Goal: Use online tool/utility: Utilize a website feature to perform a specific function

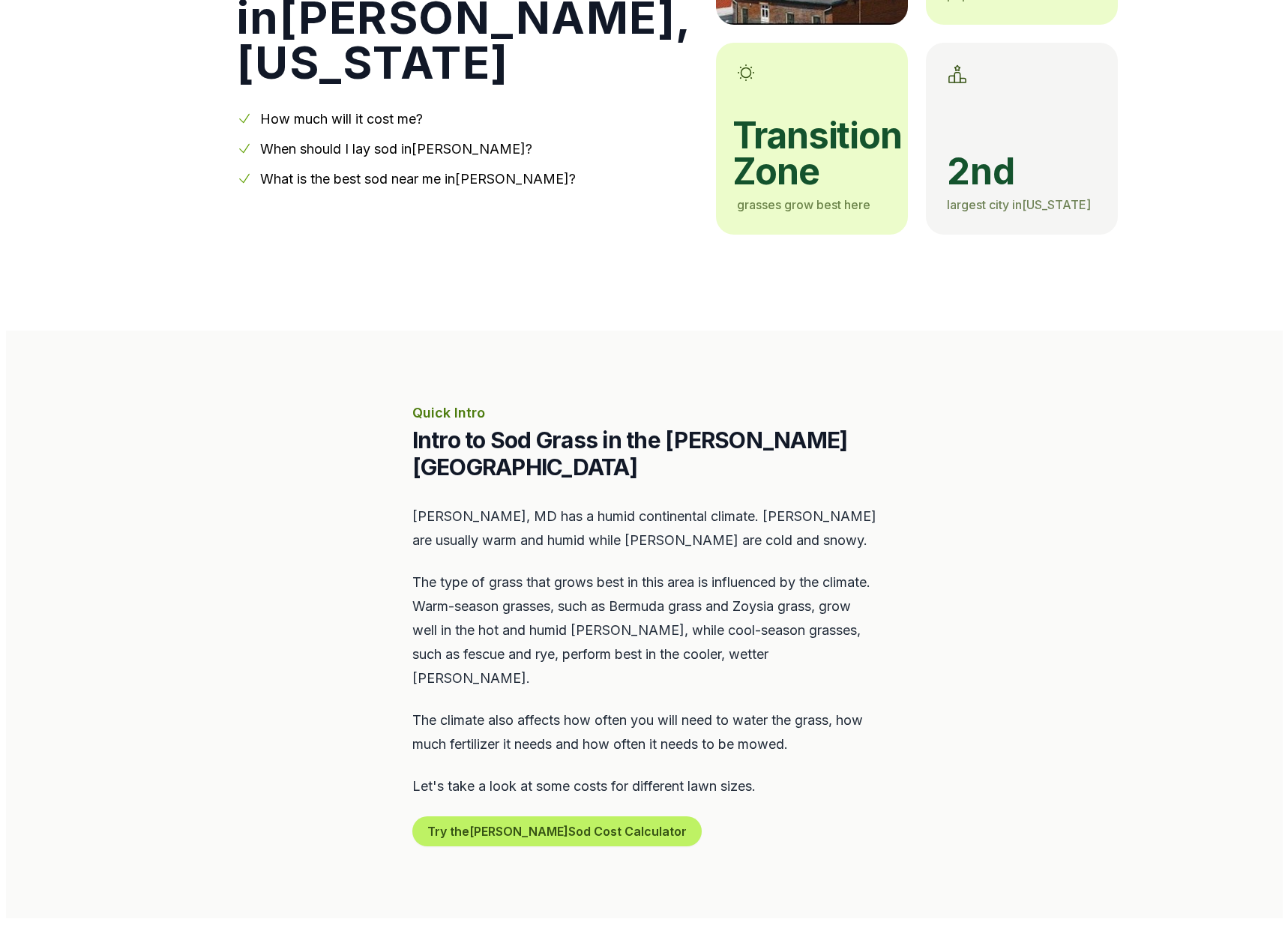
scroll to position [375, 0]
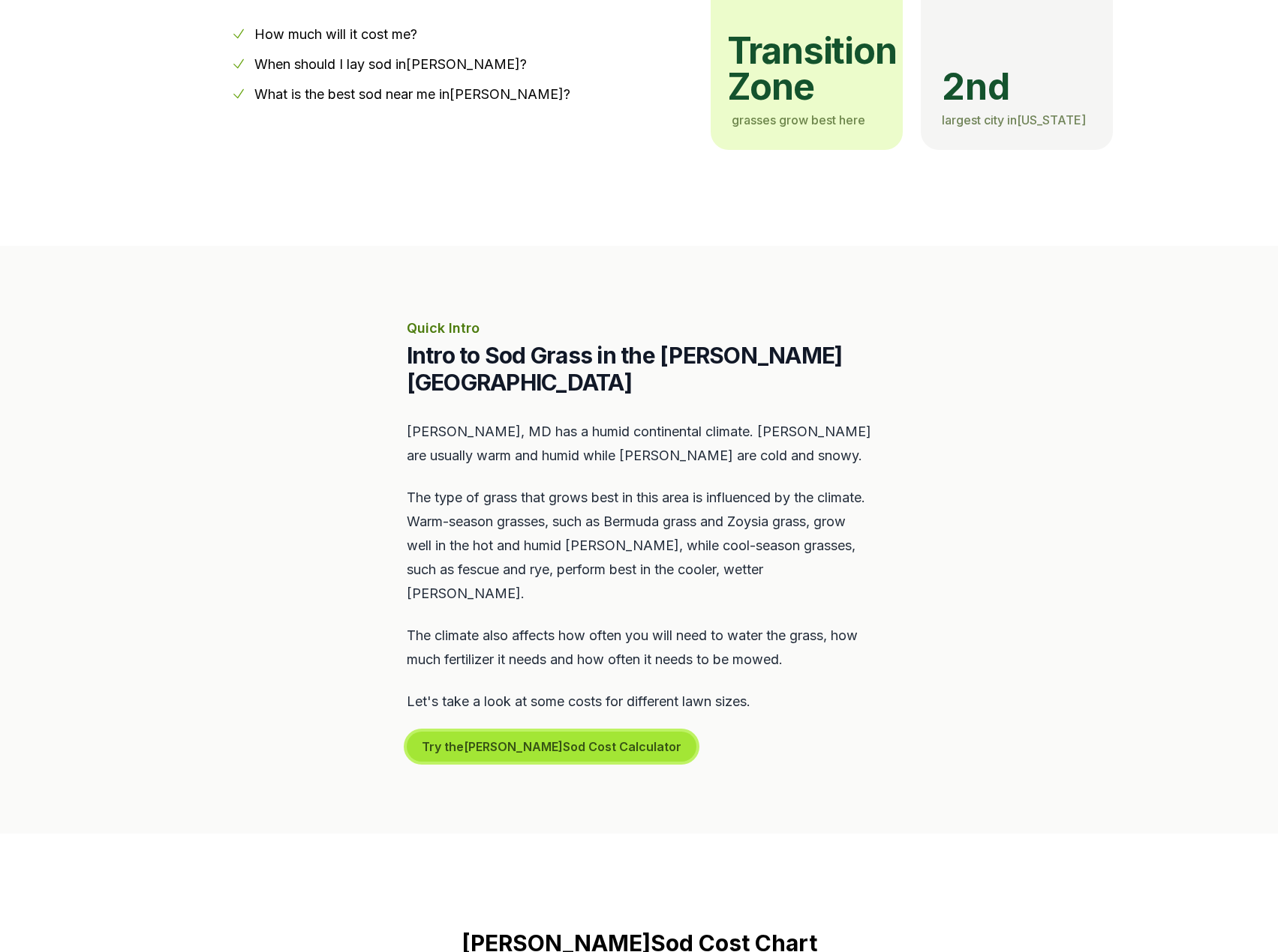
click at [493, 732] on button "Try the [PERSON_NAME] Sod Cost Calculator" at bounding box center [551, 747] width 290 height 30
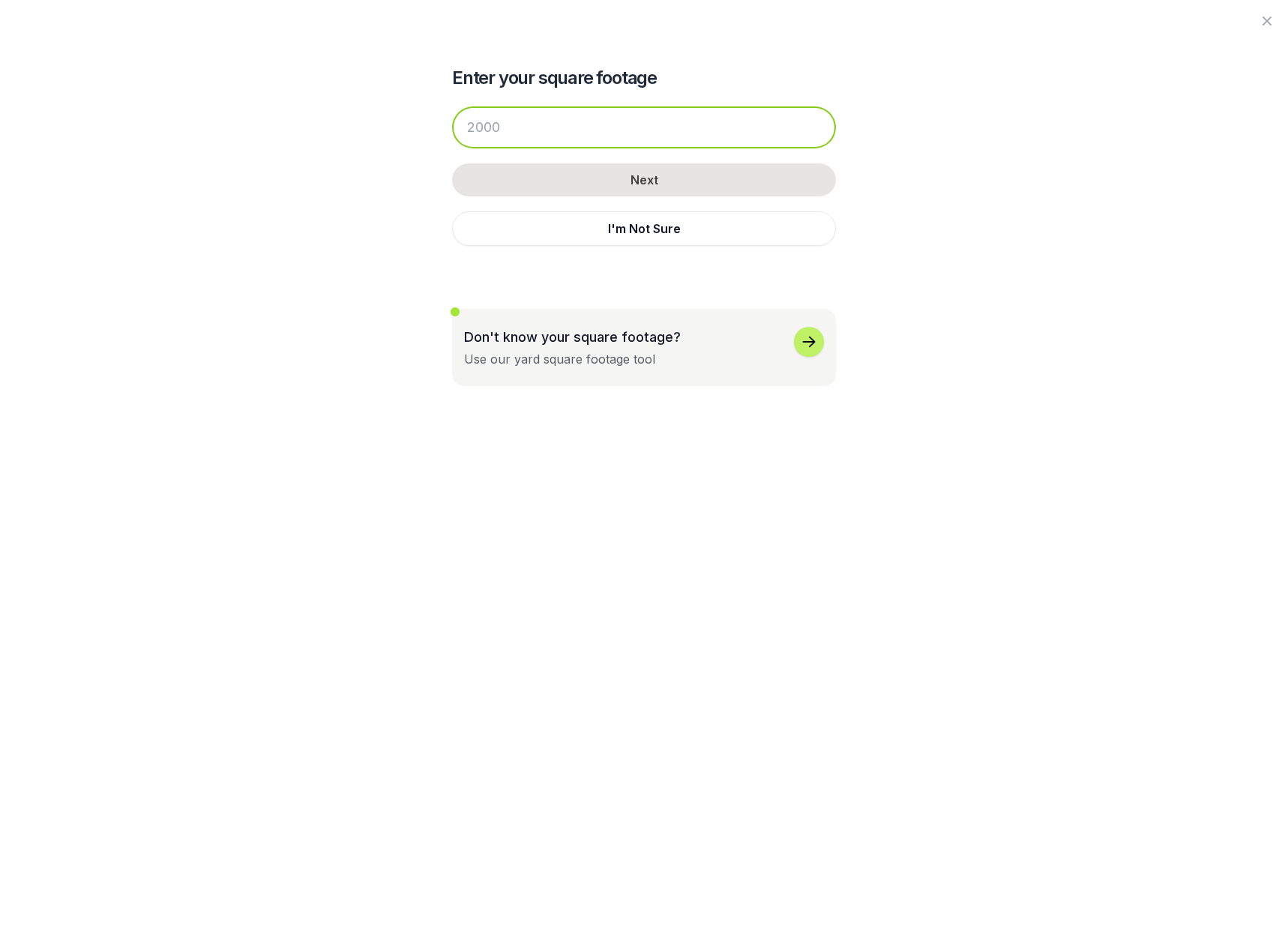
click at [531, 131] on input "number" at bounding box center [644, 127] width 384 height 42
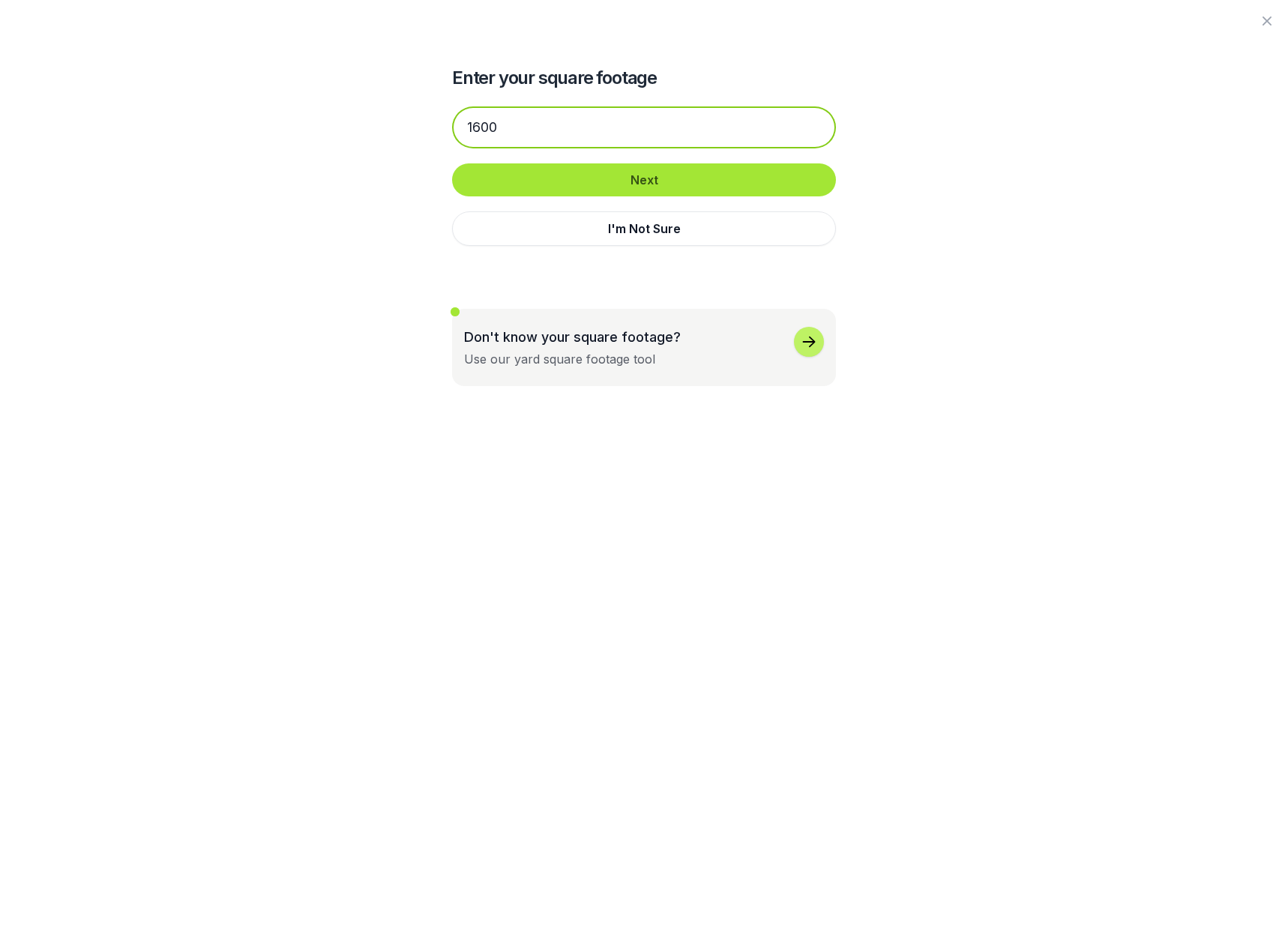
type input "1600"
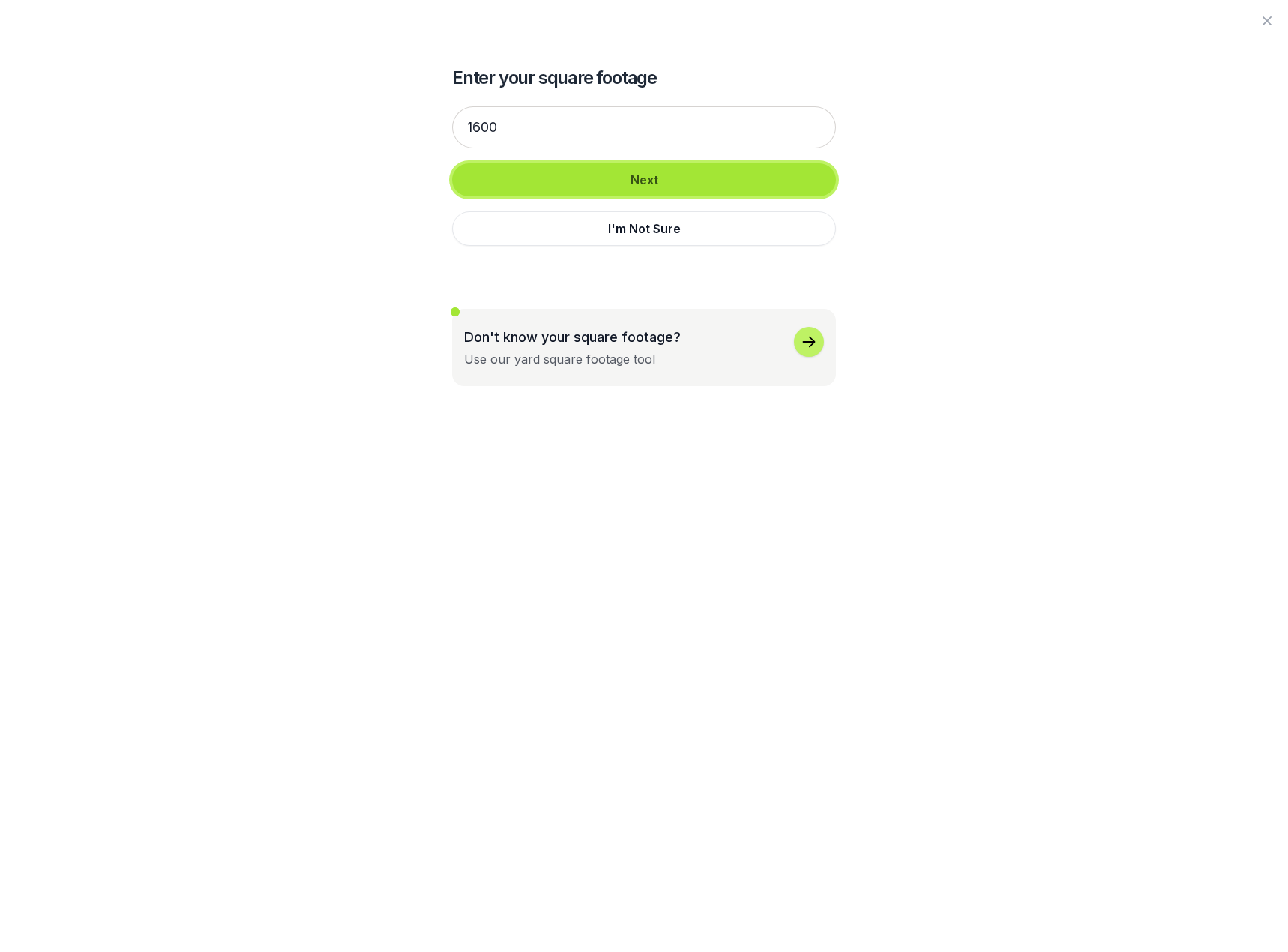
click at [611, 174] on button "Next" at bounding box center [644, 180] width 384 height 33
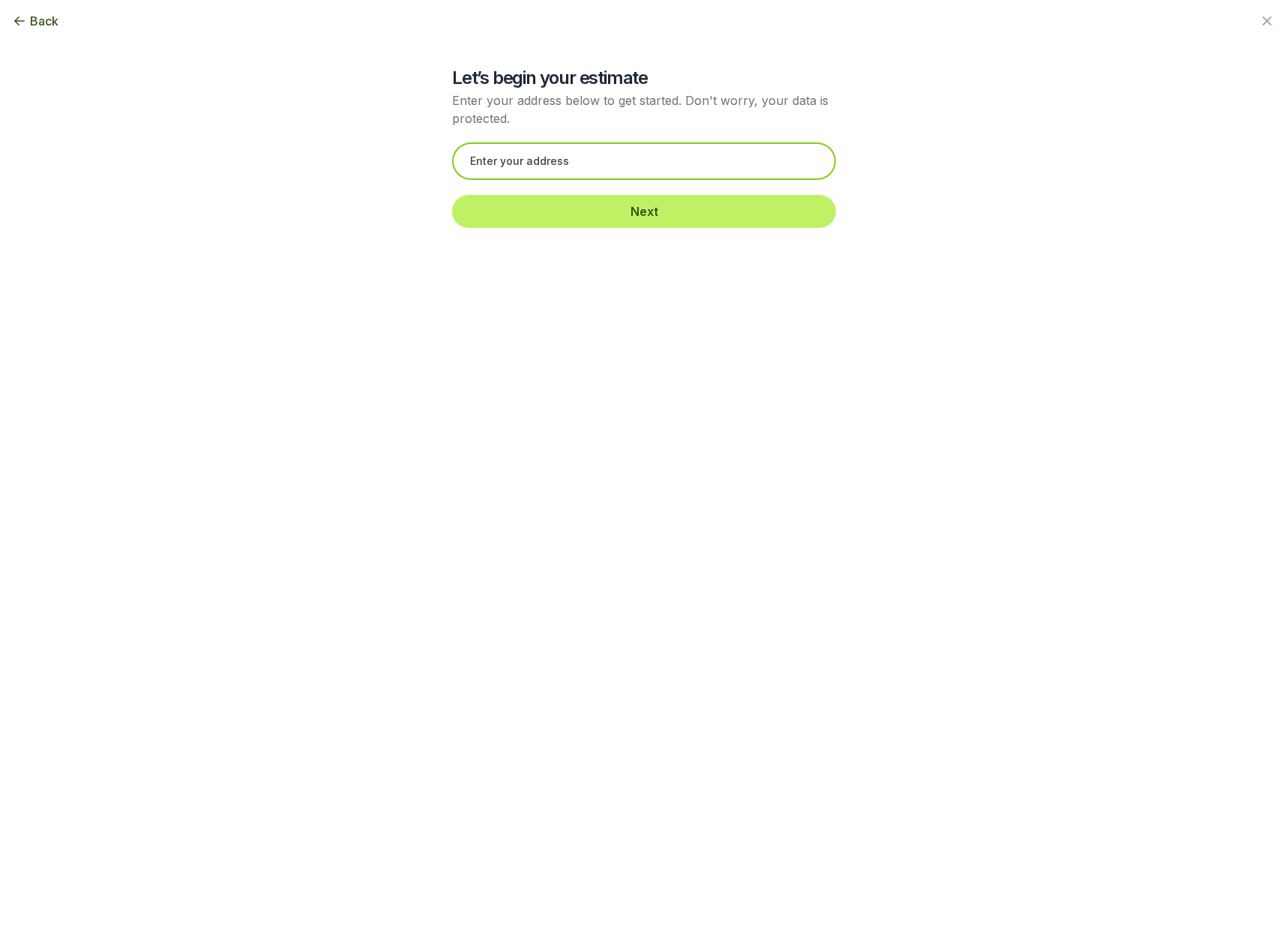
click at [590, 166] on input "text" at bounding box center [644, 162] width 384 height 38
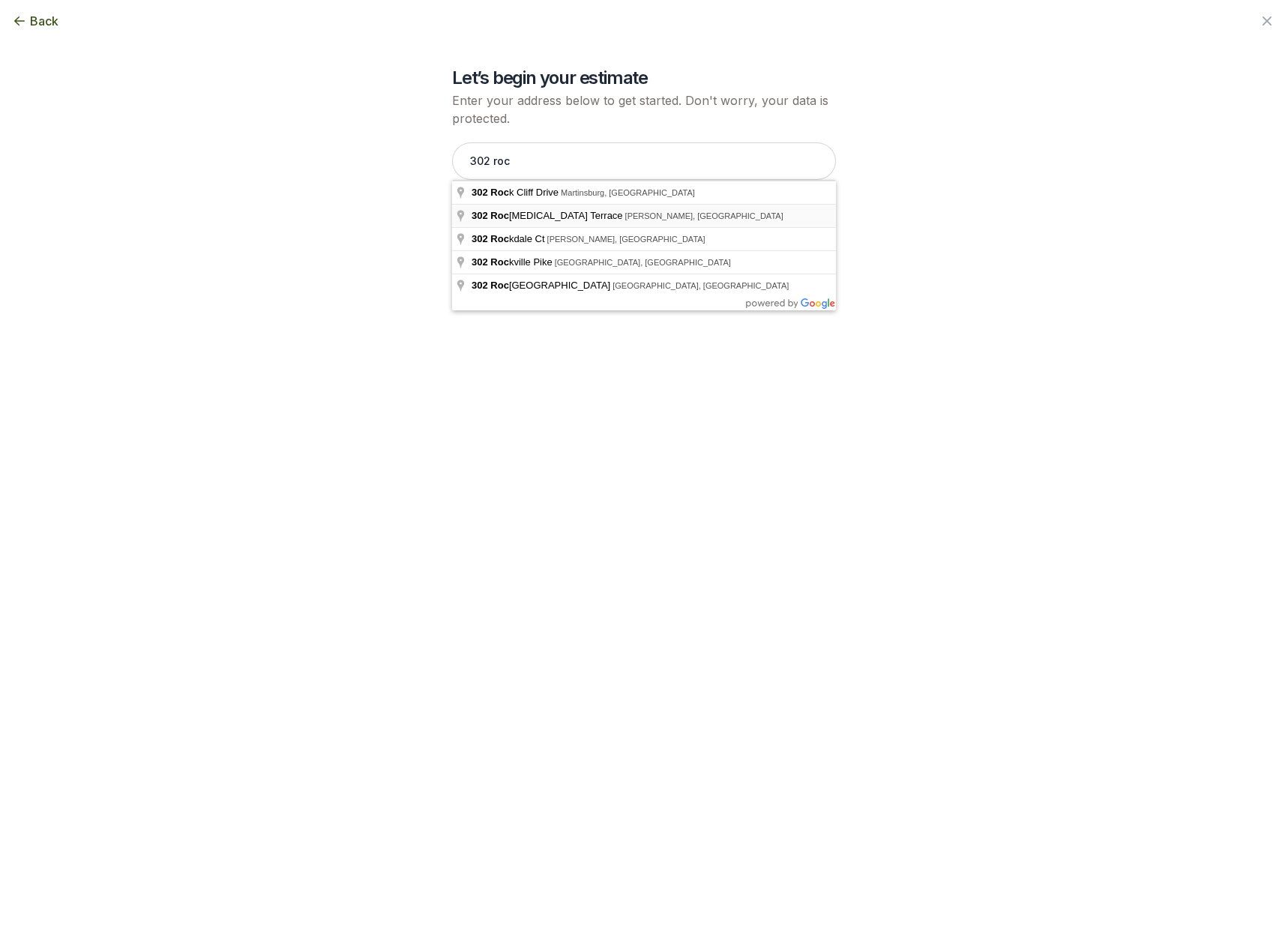
type input "[STREET_ADDRESS]"
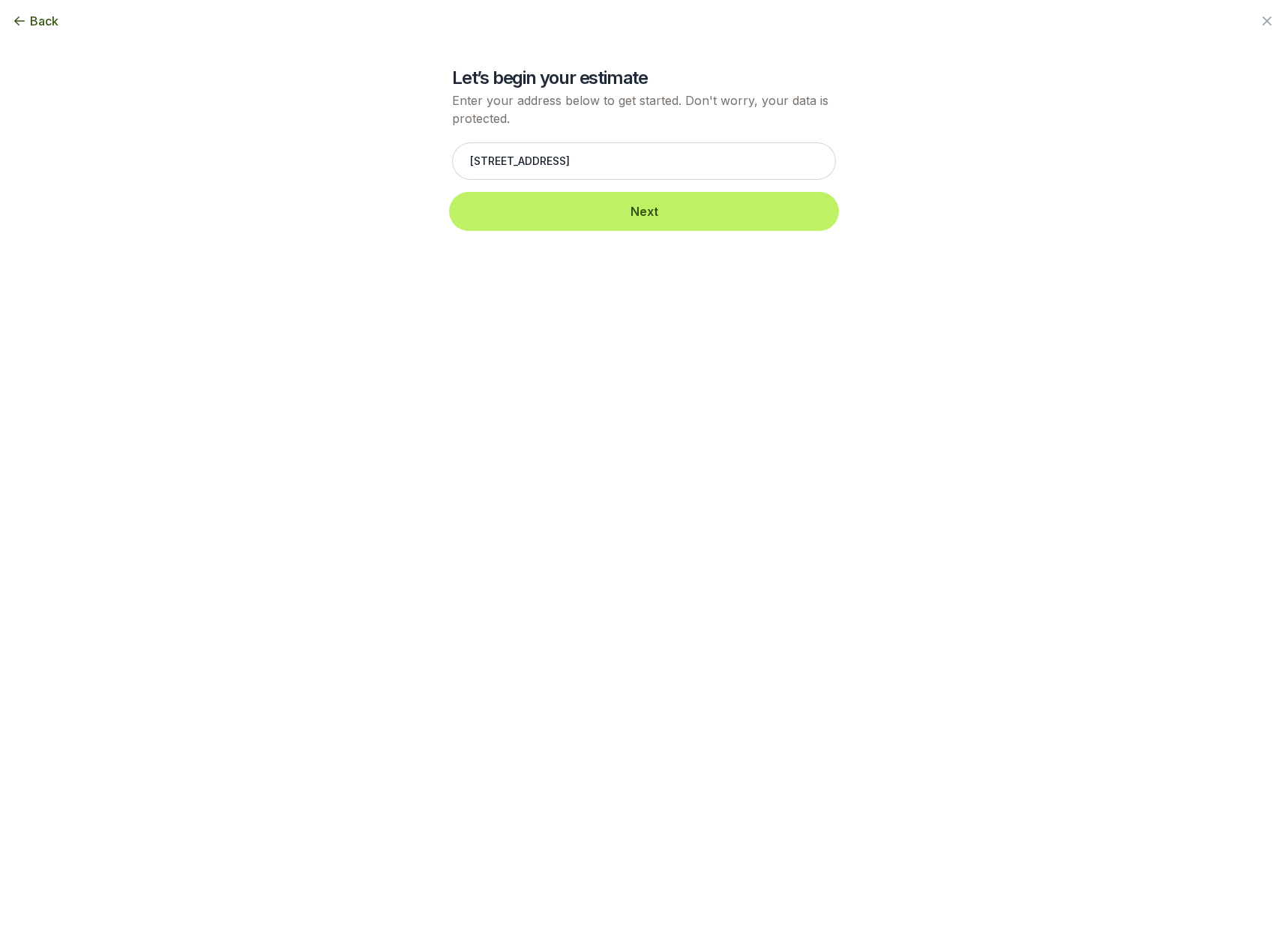
drag, startPoint x: 687, startPoint y: 213, endPoint x: 671, endPoint y: 219, distance: 17.1
click at [686, 213] on button "Next" at bounding box center [644, 210] width 384 height 33
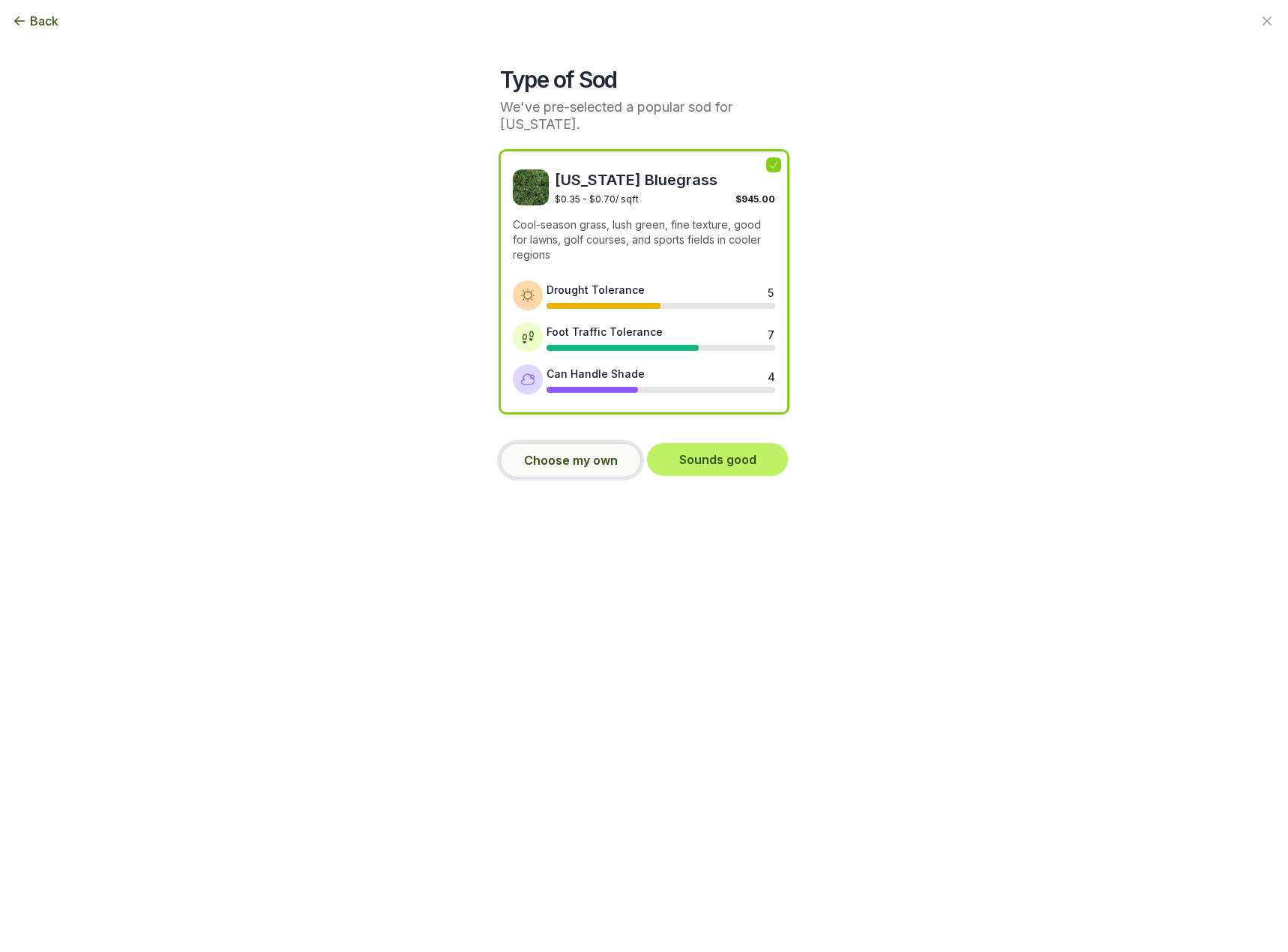
click at [561, 459] on button "Choose my own" at bounding box center [571, 460] width 141 height 35
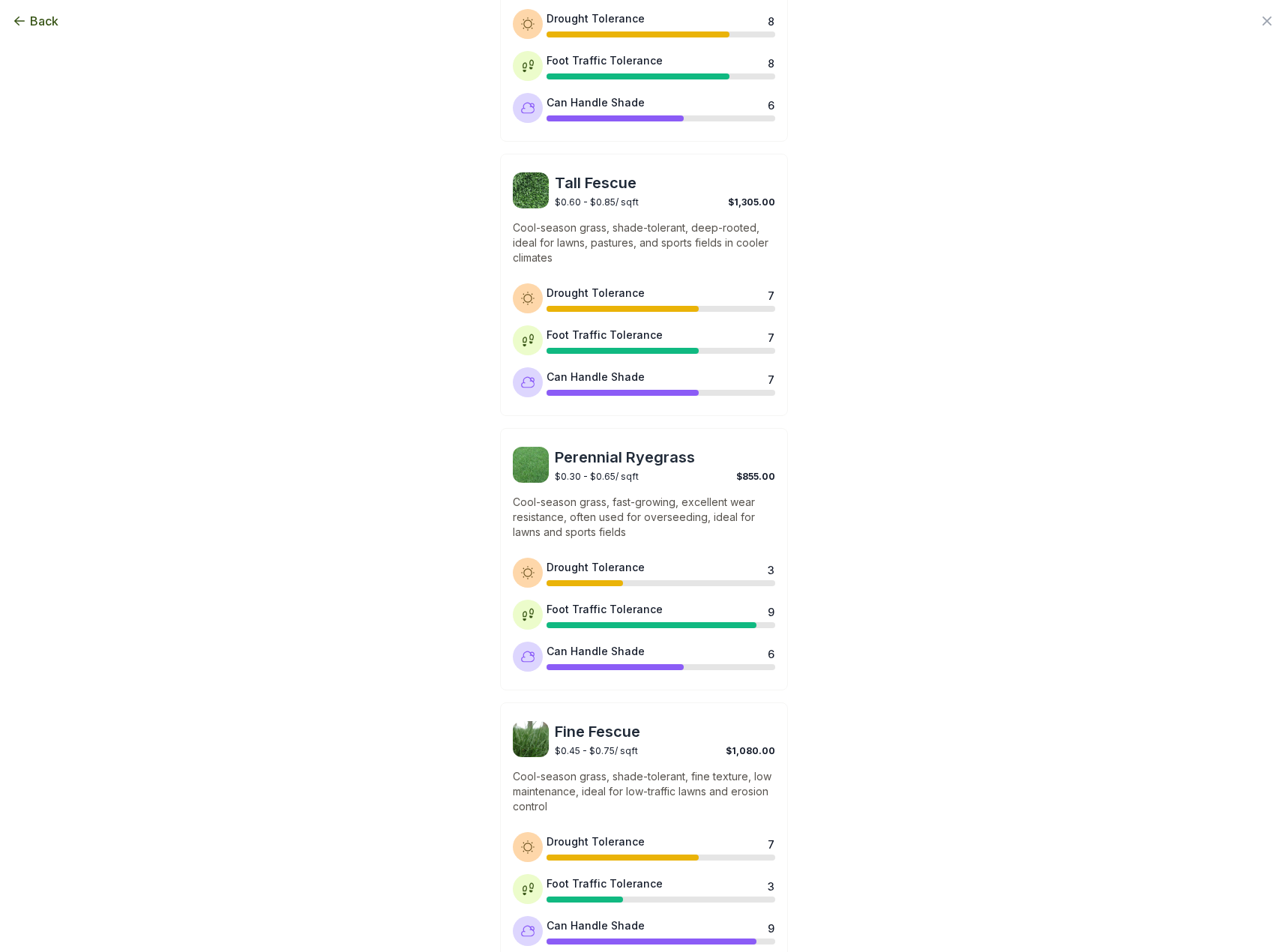
scroll to position [879, 0]
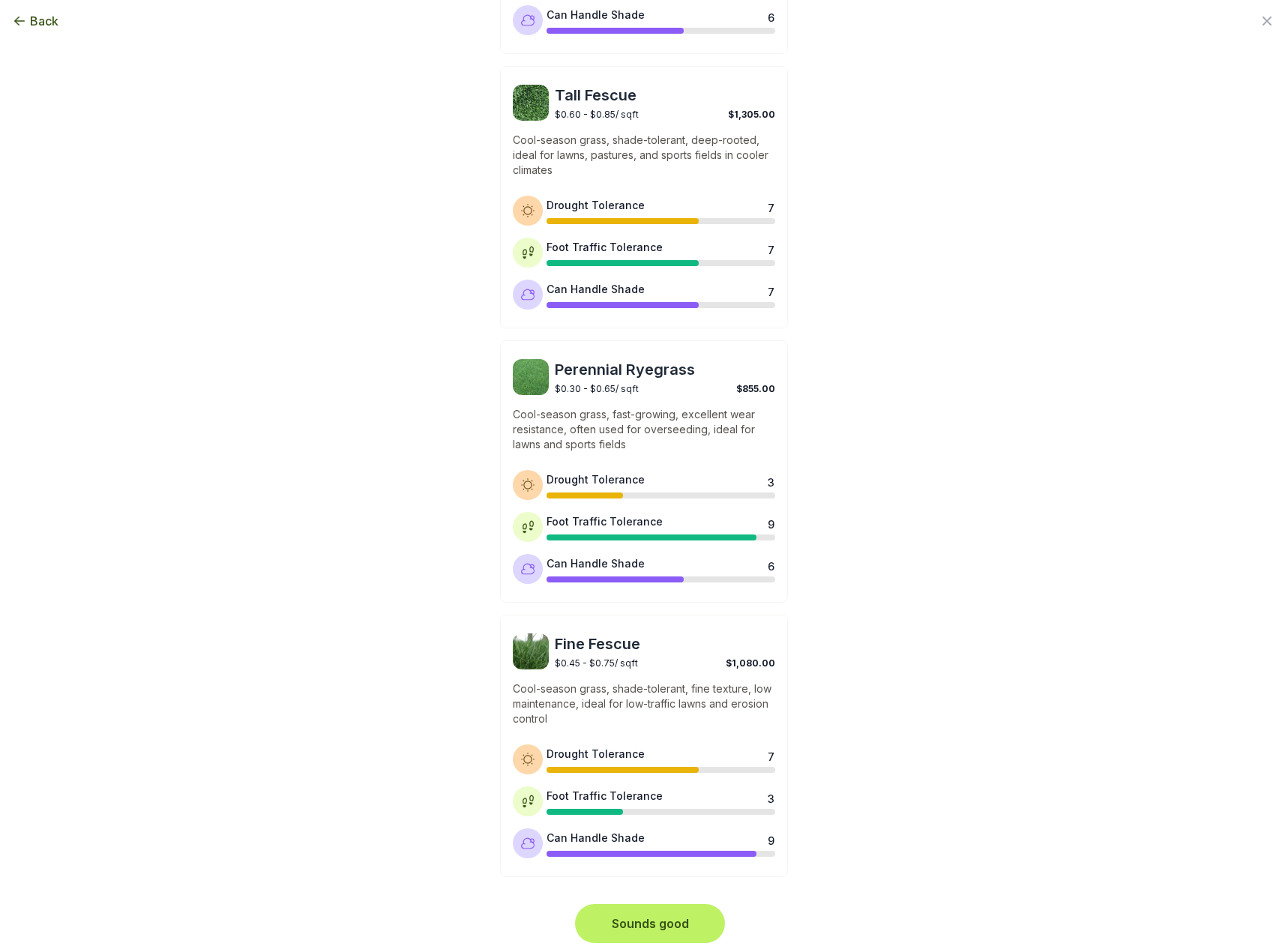
click at [652, 919] on button "Sounds good" at bounding box center [649, 923] width 144 height 33
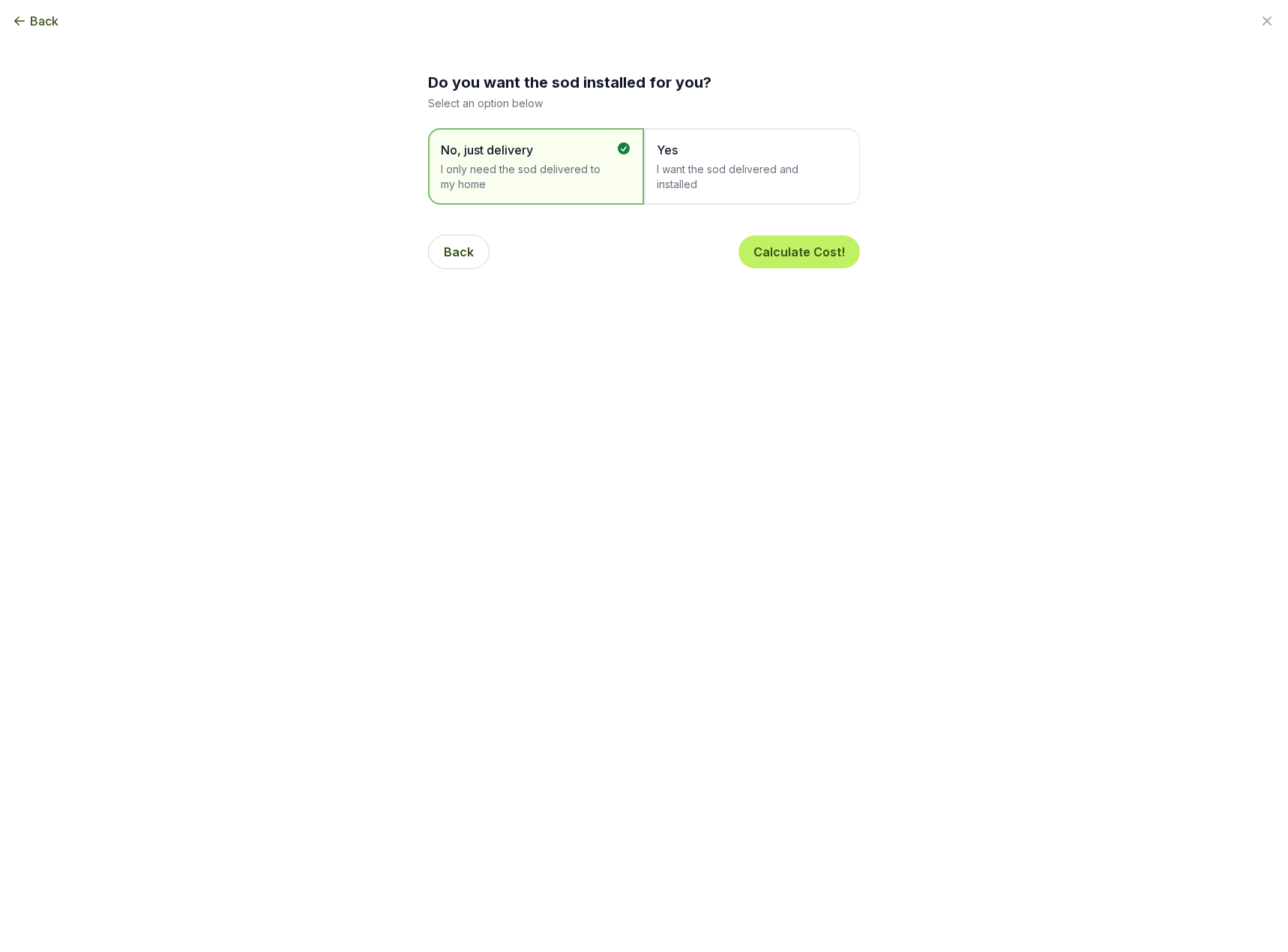
click at [705, 175] on span "I want the sod delivered and installed" at bounding box center [744, 177] width 176 height 30
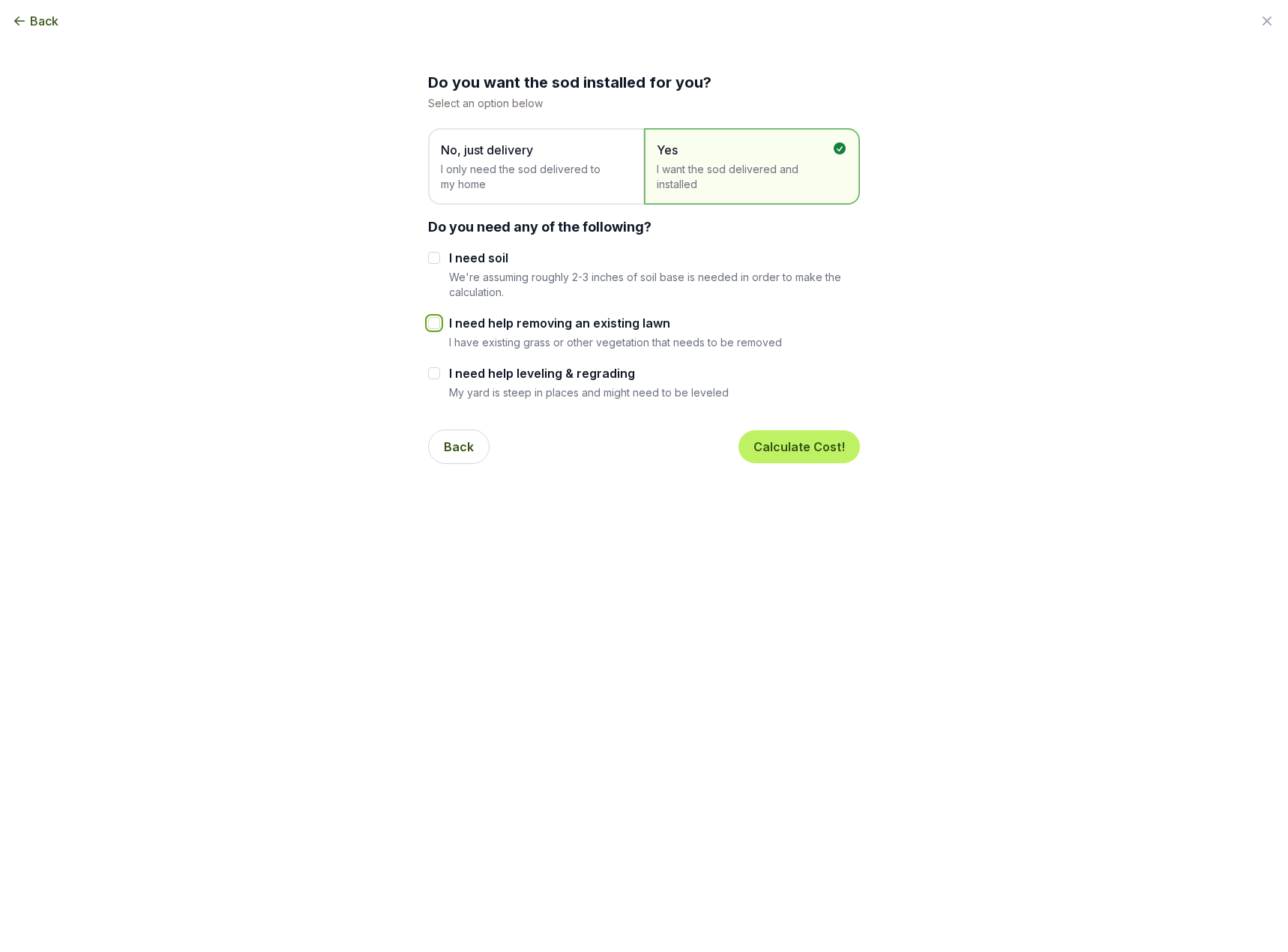
click at [431, 324] on input "I need help removing an existing lawn" at bounding box center [434, 324] width 12 height 12
checkbox input "true"
click at [774, 450] on button "Calculate Cost!" at bounding box center [799, 447] width 121 height 33
